Goal: Transaction & Acquisition: Download file/media

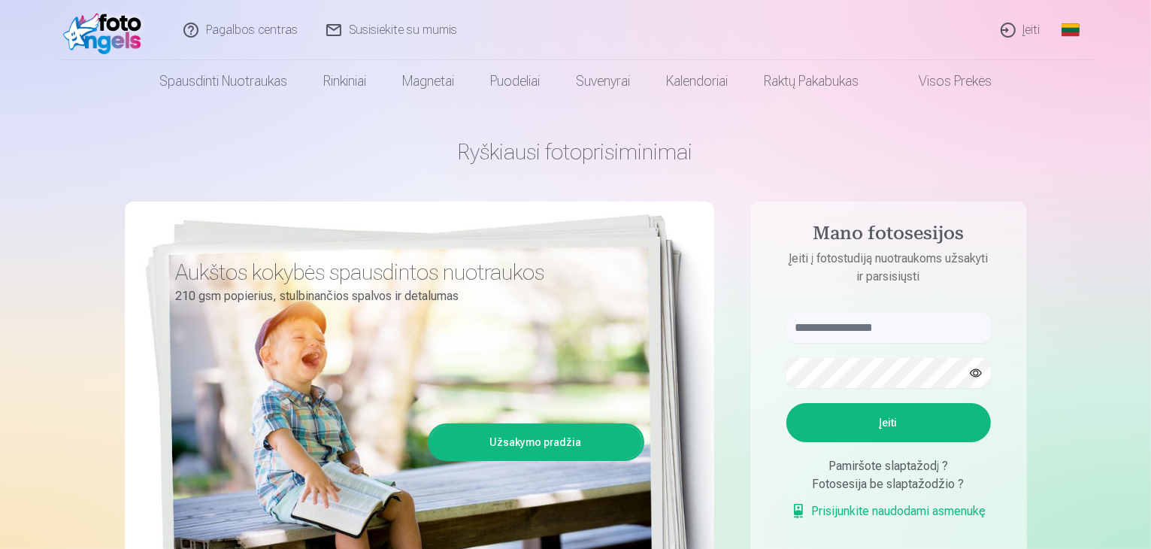
click at [1027, 37] on link "Įeiti" at bounding box center [1021, 30] width 68 height 60
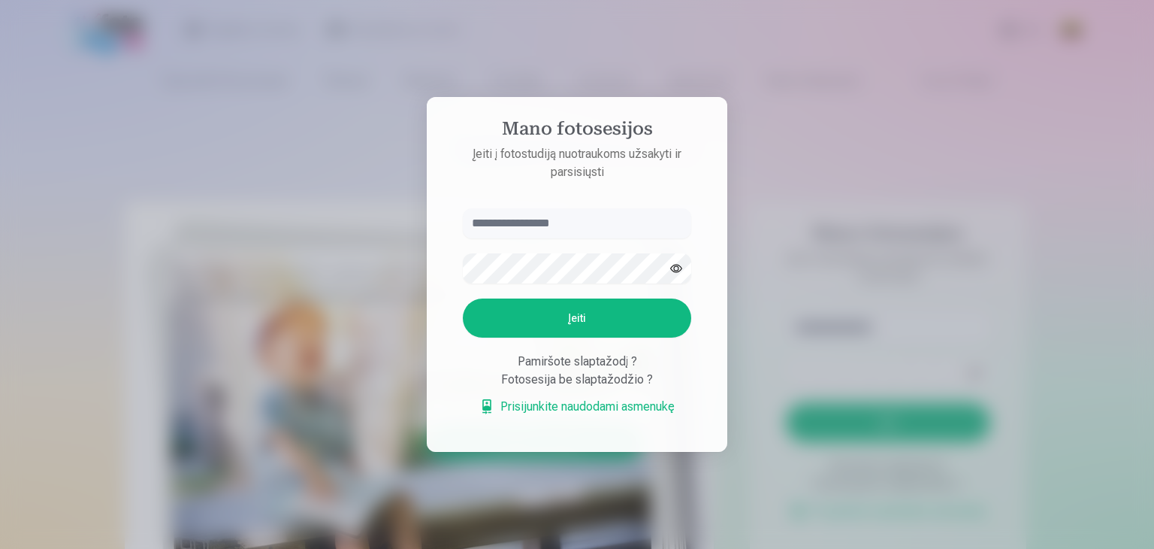
click at [507, 225] on input "text" at bounding box center [577, 223] width 228 height 30
type input "**********"
click at [463, 298] on button "Įeiti" at bounding box center [577, 317] width 228 height 39
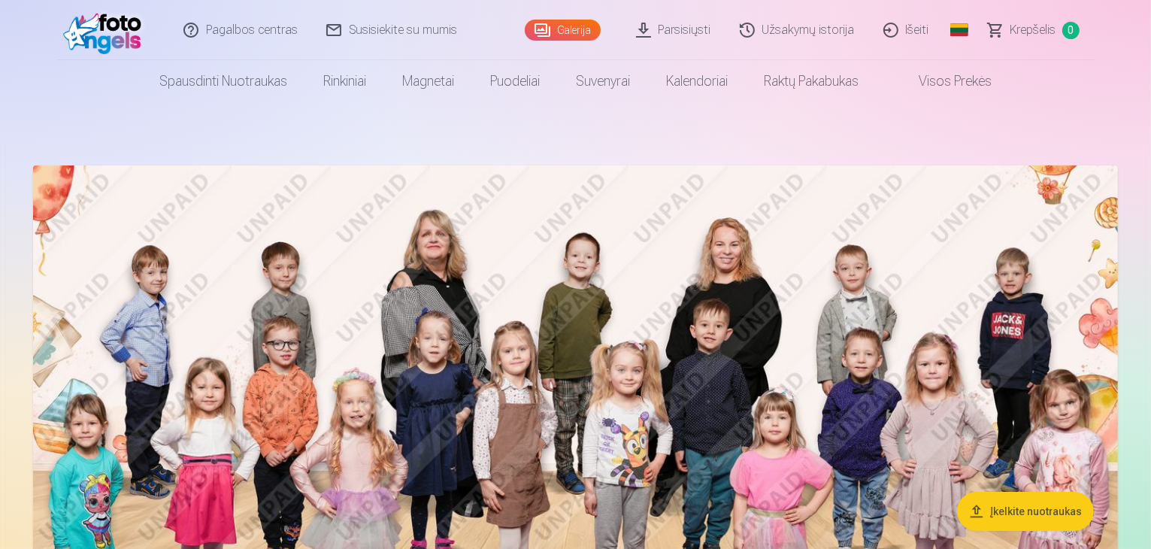
click at [689, 40] on link "Parsisiųsti" at bounding box center [674, 30] width 104 height 60
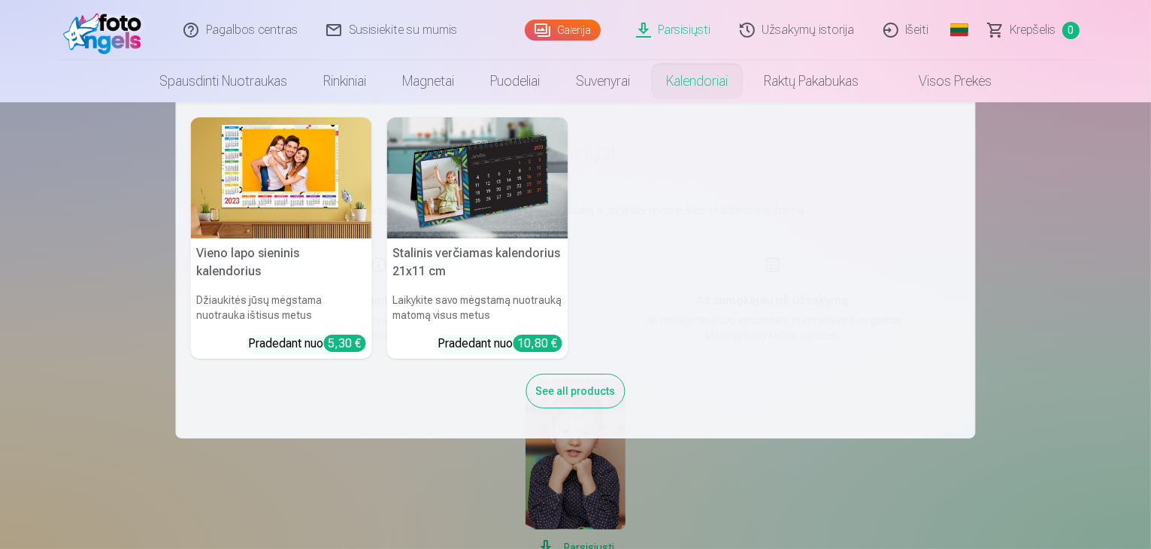
click at [1024, 323] on nav "Vieno lapo sieninis kalendorius Džiaukitės jūsų mėgstama nuotrauka ištisus metu…" at bounding box center [575, 270] width 1151 height 336
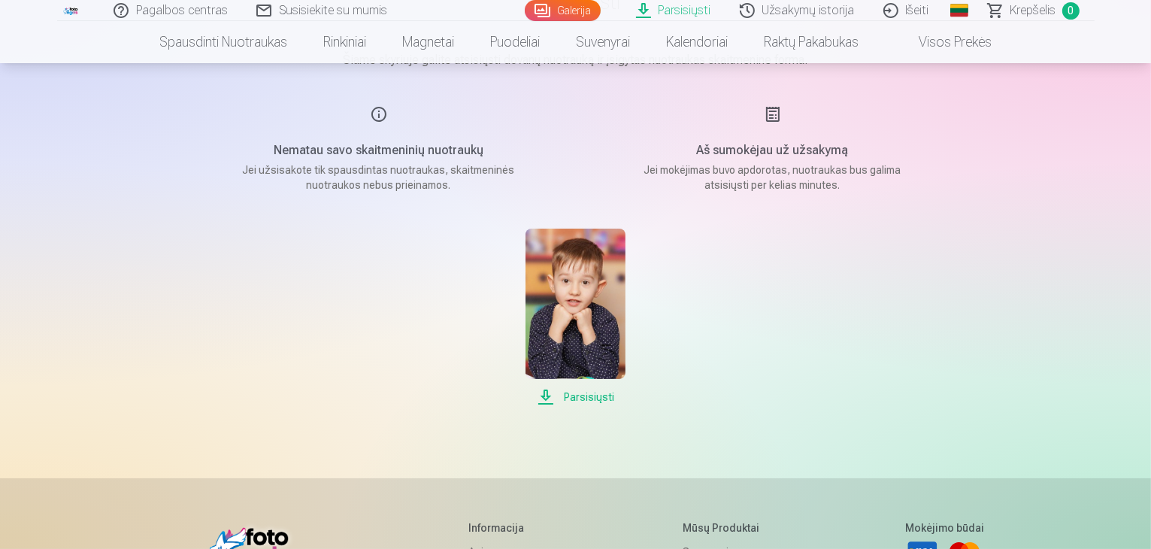
scroll to position [225, 0]
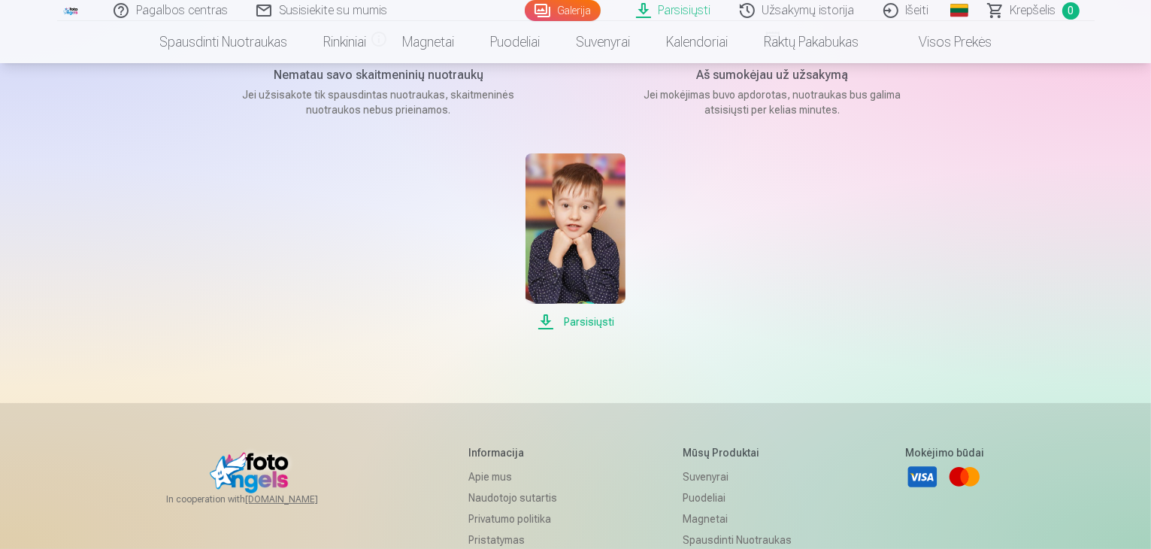
click at [604, 319] on span "Parsisiųsti" at bounding box center [575, 322] width 100 height 18
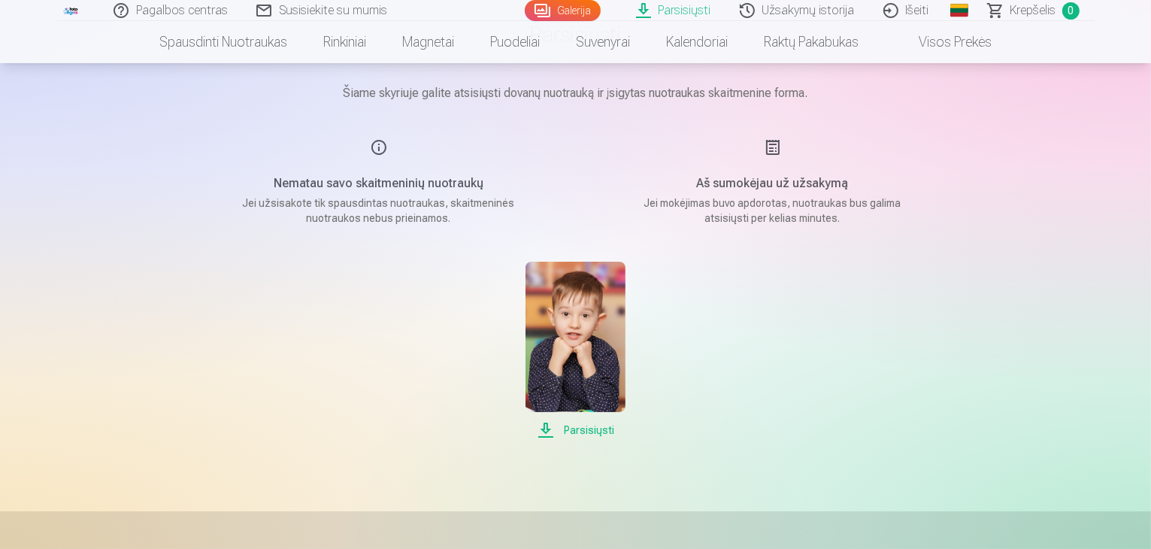
scroll to position [0, 0]
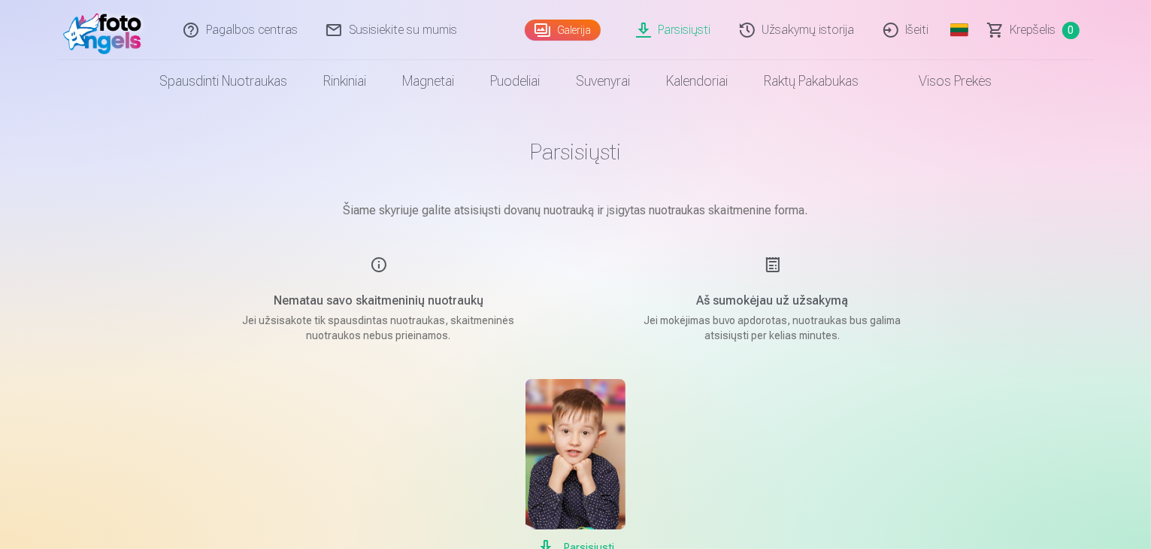
click at [688, 301] on h5 "Aš sumokėjau už užsakymą" at bounding box center [773, 301] width 286 height 18
click at [788, 337] on p "Jei mokėjimas buvo apdorotas, nuotraukas bus galima atsisiųsti per kelias minut…" at bounding box center [773, 328] width 286 height 30
click at [804, 337] on p "Jei mokėjimas buvo apdorotas, nuotraukas bus galima atsisiųsti per kelias minut…" at bounding box center [773, 328] width 286 height 30
click at [802, 345] on main "Parsisiųsti Šiame skyriuje galite atsisiųsti dovanų nuotrauką ir įsigytas nuotr…" at bounding box center [576, 347] width 752 height 490
click at [531, 286] on div "Nematau savo skaitmeninių nuotraukų Jei užsisakote tik spausdintas nuotraukas, …" at bounding box center [379, 299] width 358 height 87
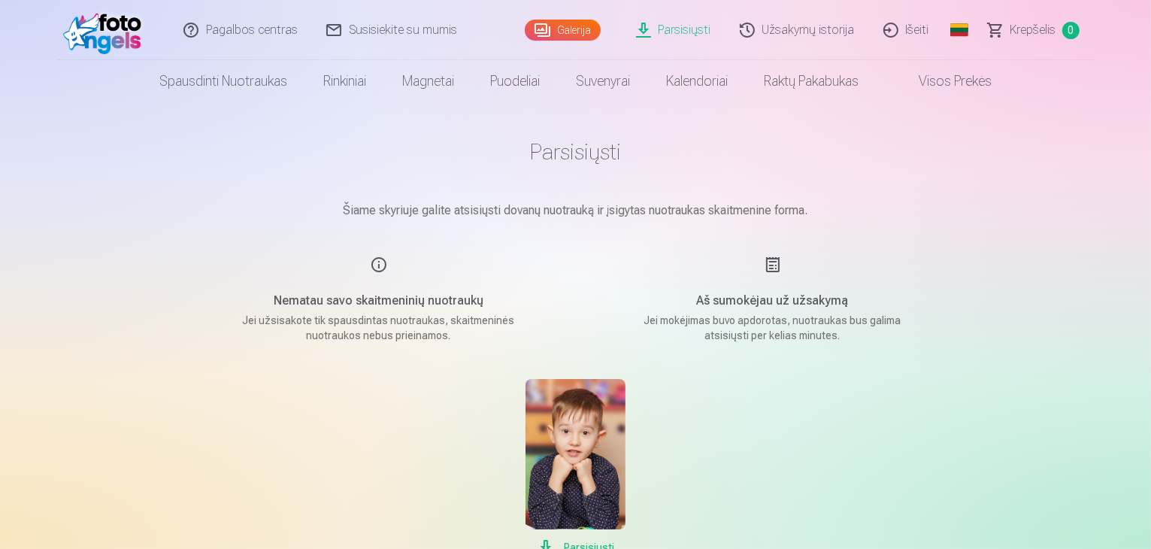
click at [840, 41] on link "Užsakymų istorija" at bounding box center [798, 30] width 144 height 60
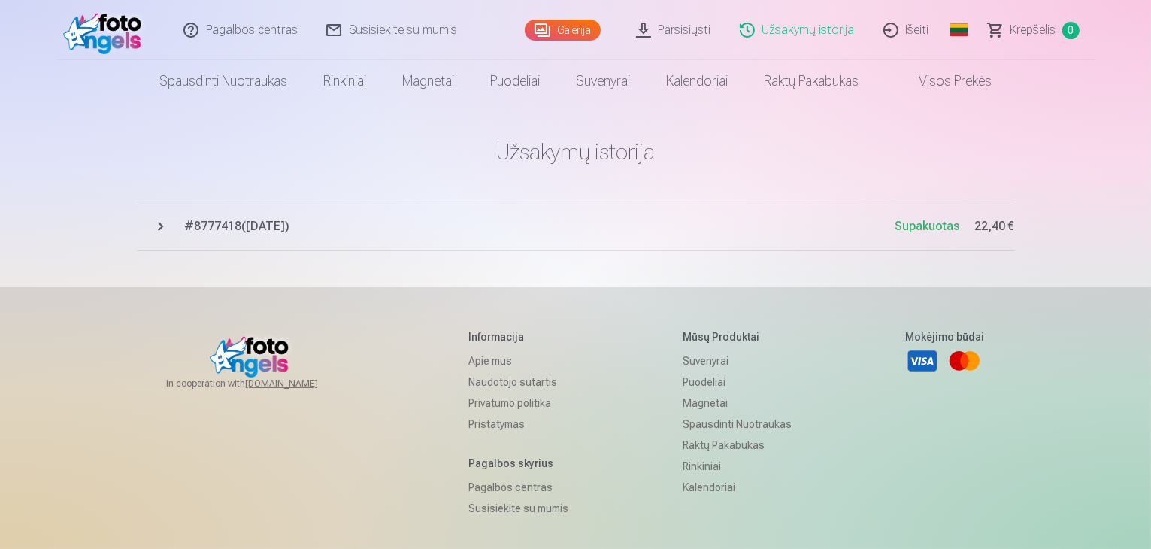
click at [165, 226] on button "# 8777418 ( 6.04.2025 ) Supakuotas 22,40 €" at bounding box center [576, 226] width 878 height 50
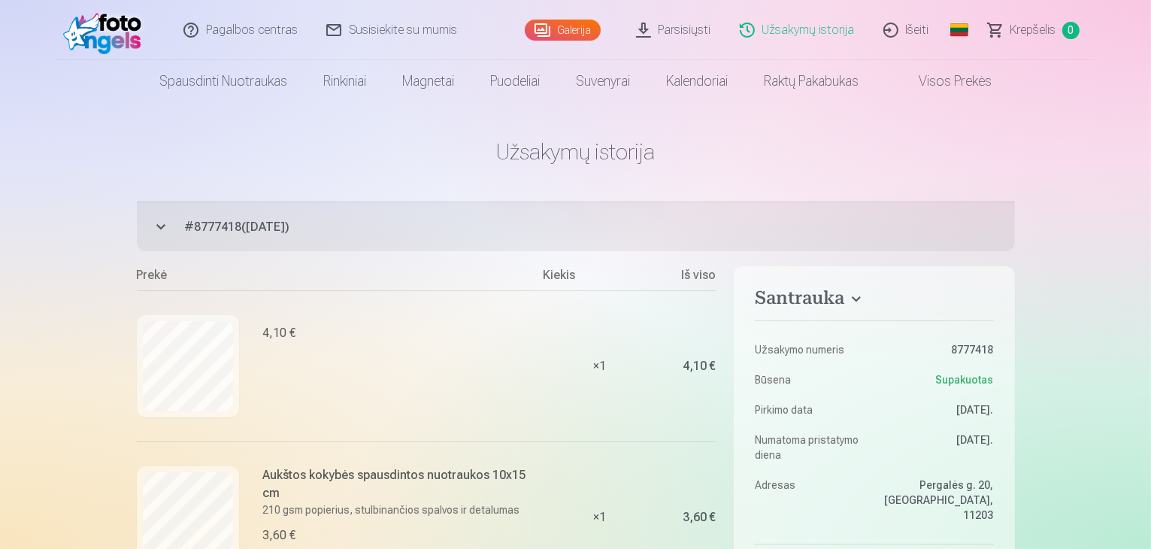
click at [918, 35] on link "Išeiti" at bounding box center [907, 30] width 74 height 60
